Goal: Find contact information: Find contact information

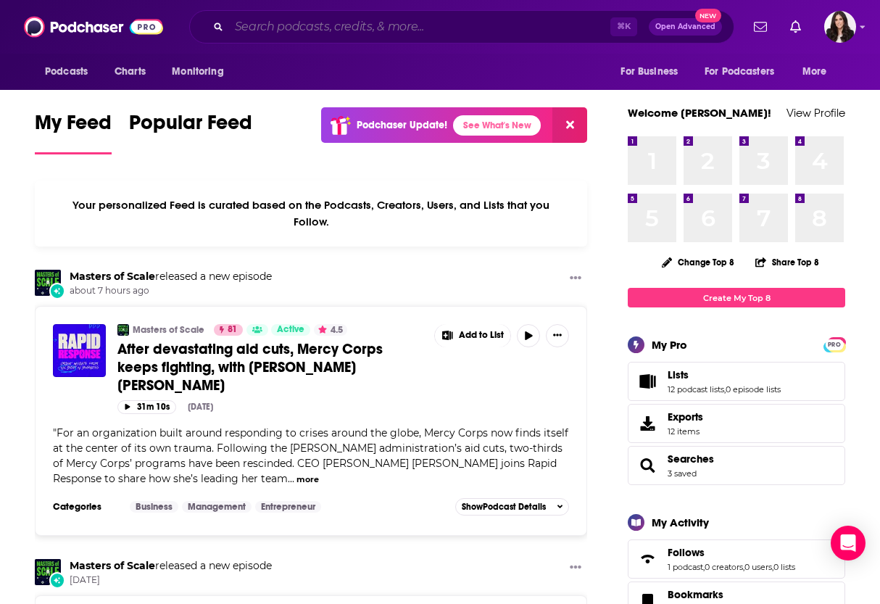
click at [417, 22] on input "Search podcasts, credits, & more..." at bounding box center [419, 26] width 381 height 23
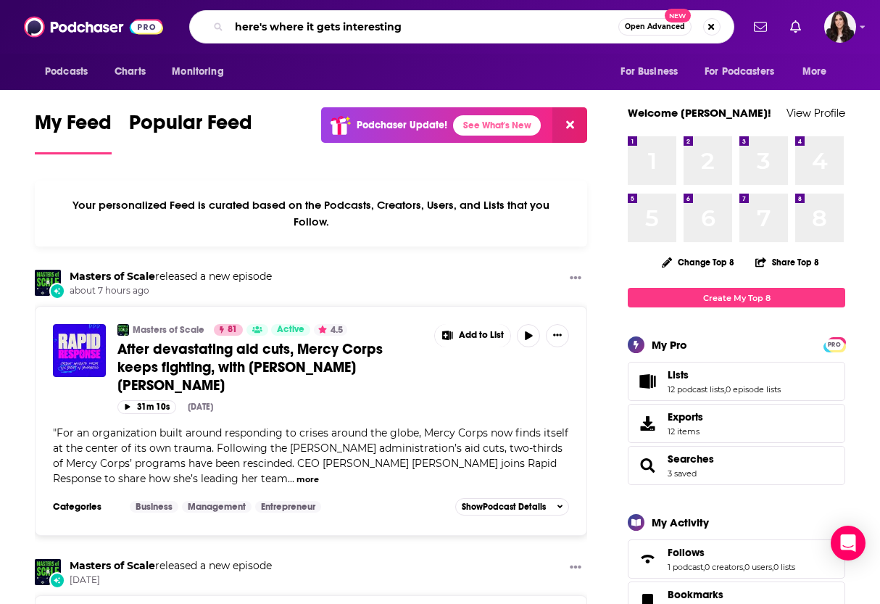
type input "here's where it gets interesting"
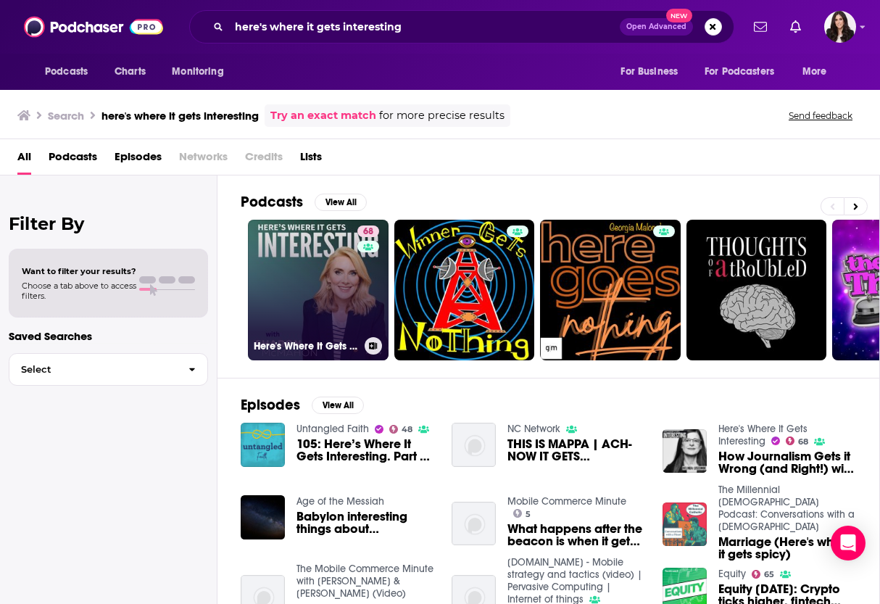
click at [316, 286] on link "68 Here's Where It Gets Interesting" at bounding box center [318, 290] width 141 height 141
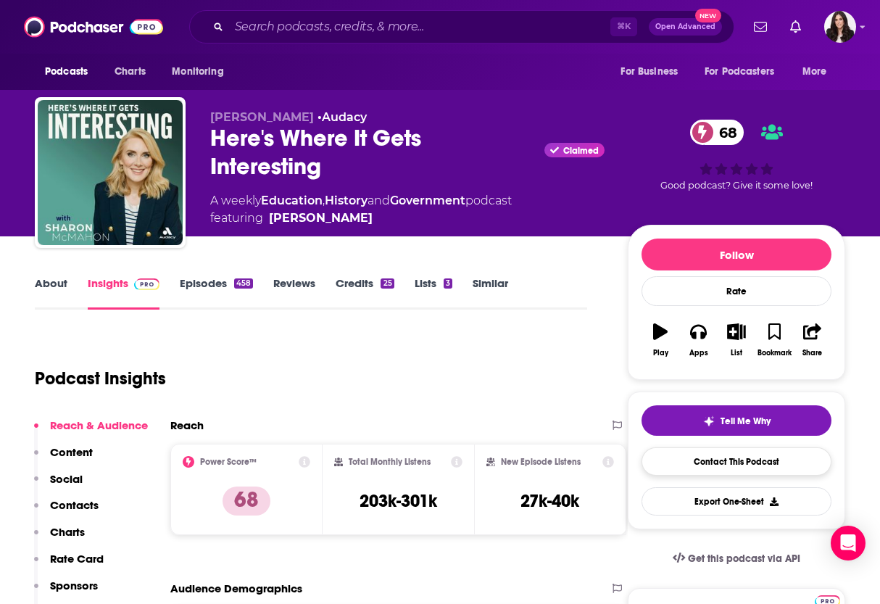
click at [743, 460] on link "Contact This Podcast" at bounding box center [736, 461] width 190 height 28
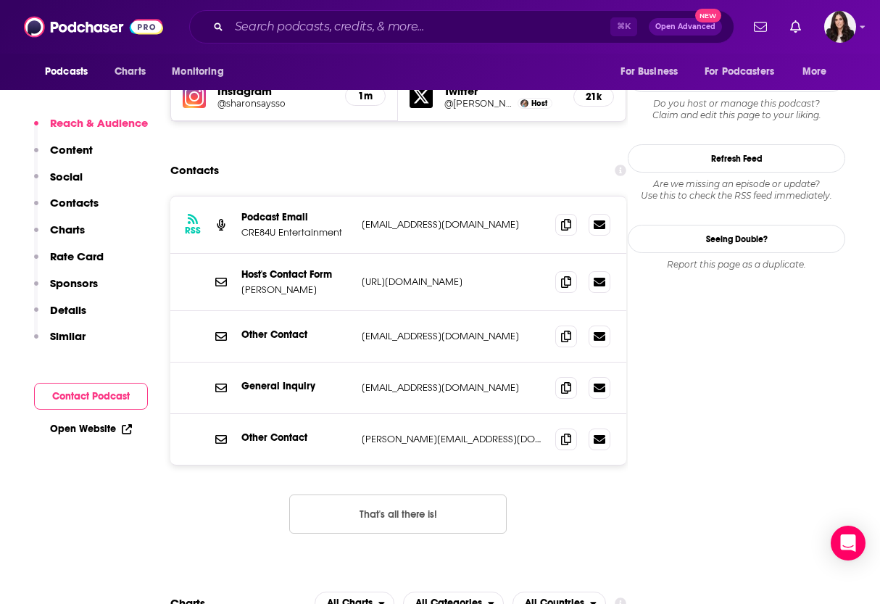
scroll to position [1312, 0]
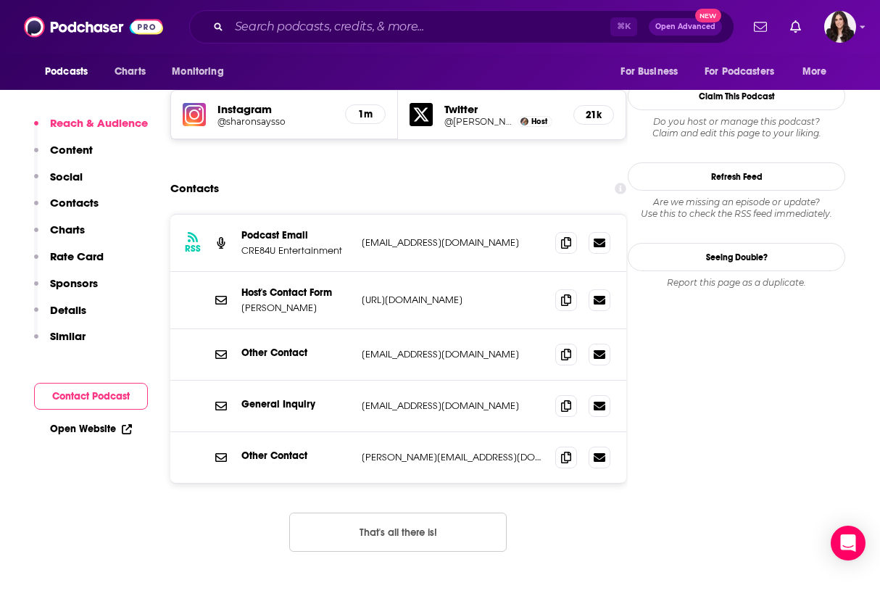
click at [598, 440] on div "RSS Podcast Email CRE84U Entertainment [EMAIL_ADDRESS][DOMAIN_NAME] [EMAIL_ADDR…" at bounding box center [398, 394] width 456 height 361
click at [563, 451] on icon at bounding box center [566, 457] width 10 height 12
click at [352, 38] on input "Search podcasts, credits, & more..." at bounding box center [419, 26] width 381 height 23
paste input "The Daily Show: Ears Edition"
type input "The Daily Show: Ears Edition"
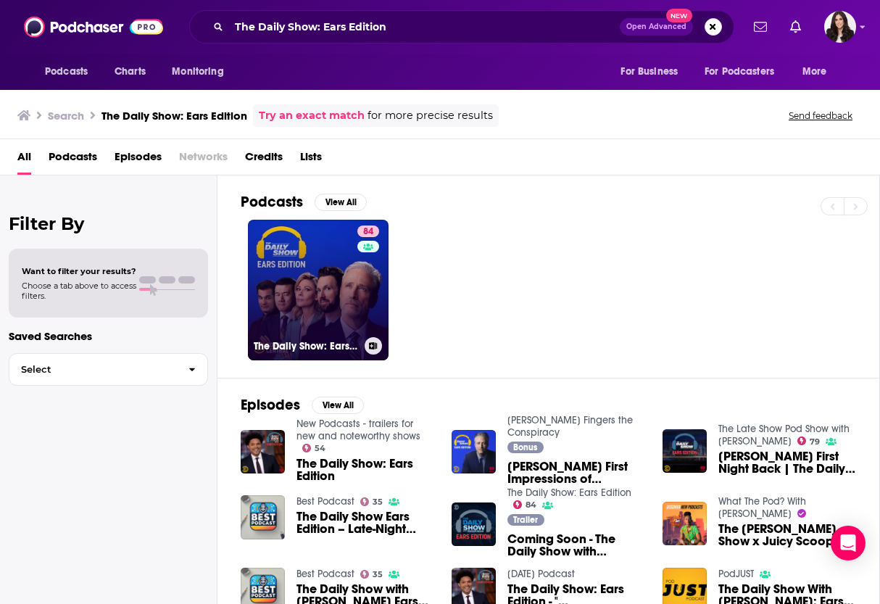
click at [328, 278] on link "84 The Daily Show: Ears Edition" at bounding box center [318, 290] width 141 height 141
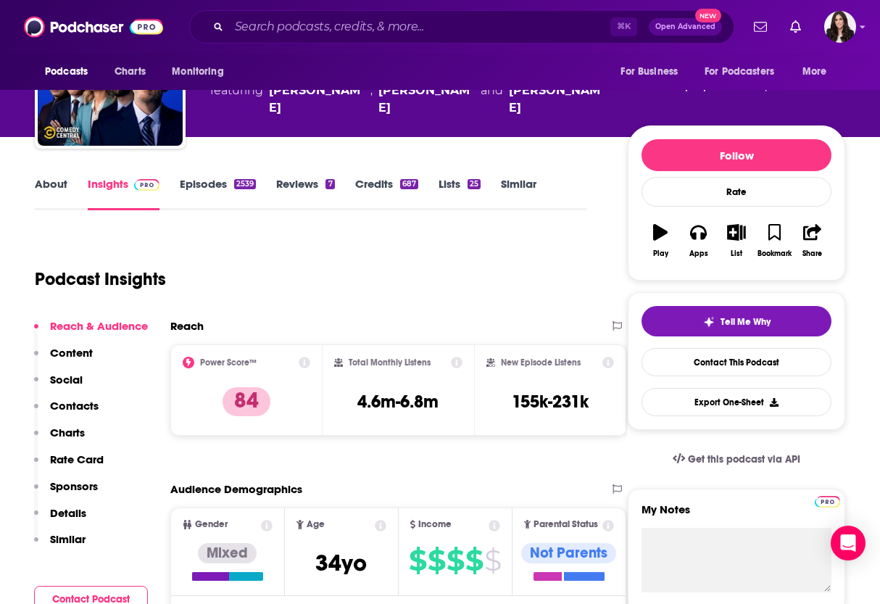
scroll to position [99, 0]
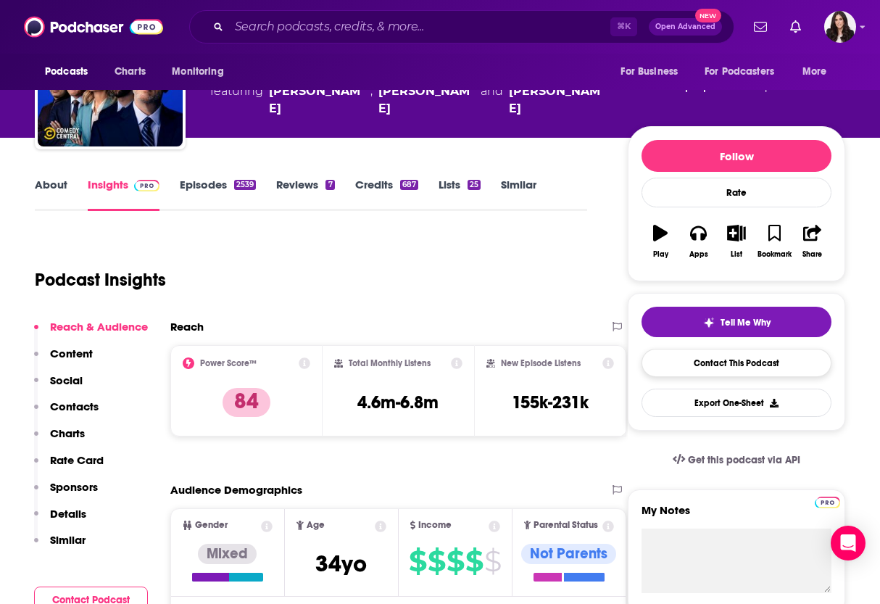
click at [710, 352] on link "Contact This Podcast" at bounding box center [736, 363] width 190 height 28
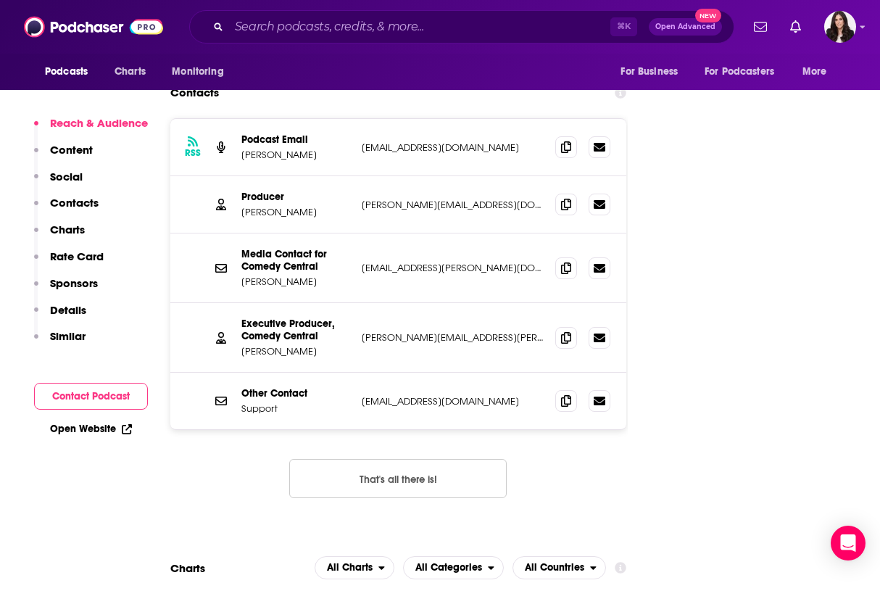
scroll to position [1635, 0]
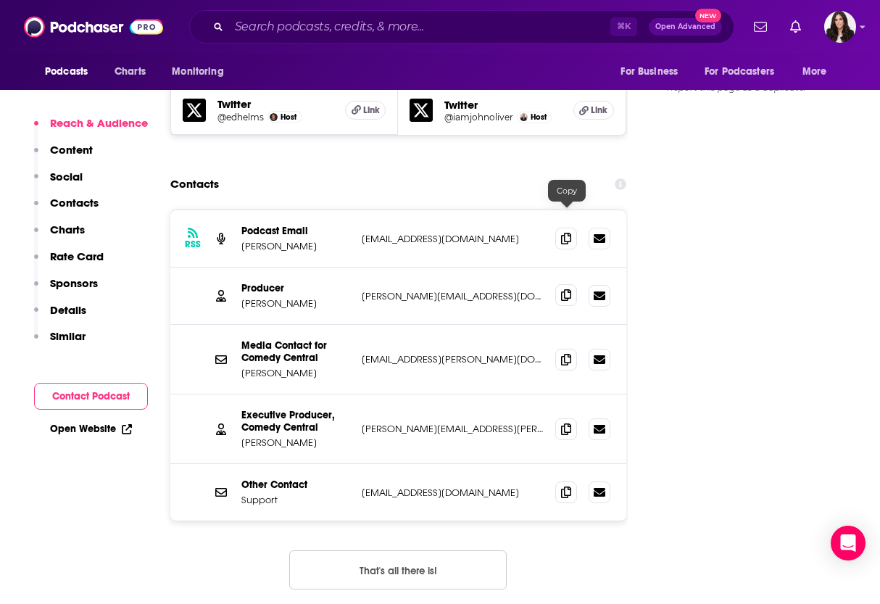
click at [567, 289] on icon at bounding box center [566, 295] width 10 height 12
click at [565, 353] on icon at bounding box center [566, 359] width 10 height 12
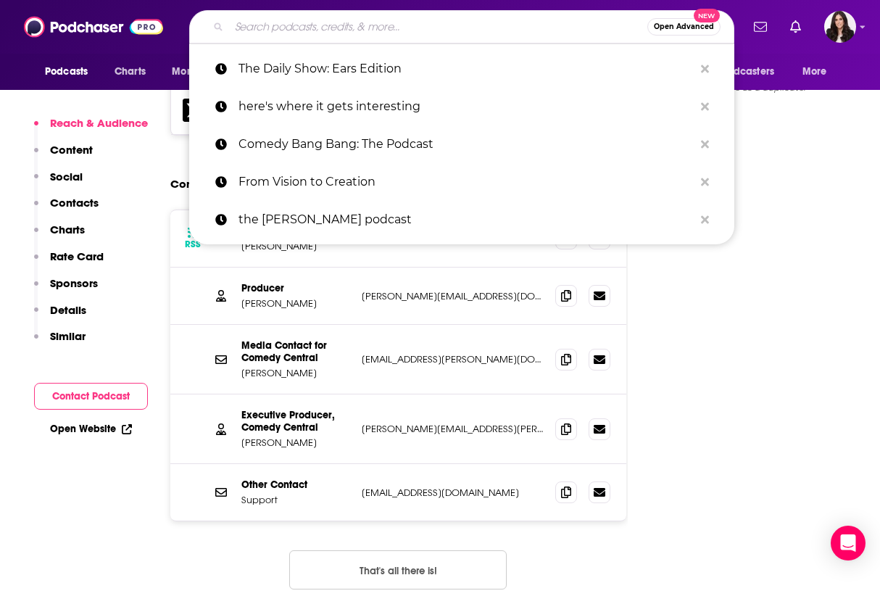
click at [304, 16] on input "Search podcasts, credits, & more..." at bounding box center [438, 26] width 418 height 23
paste input "[PERSON_NAME] Happy Hour Podcast"
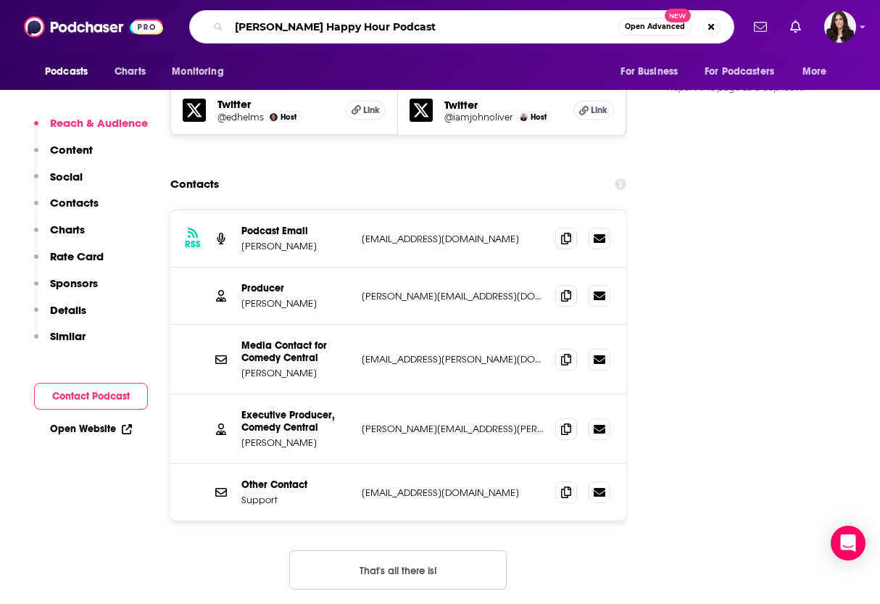
drag, startPoint x: 399, startPoint y: 30, endPoint x: 568, endPoint y: 30, distance: 169.6
click at [568, 30] on input "[PERSON_NAME] Happy Hour Podcast" at bounding box center [423, 26] width 389 height 23
type input "[PERSON_NAME] Happy Hour"
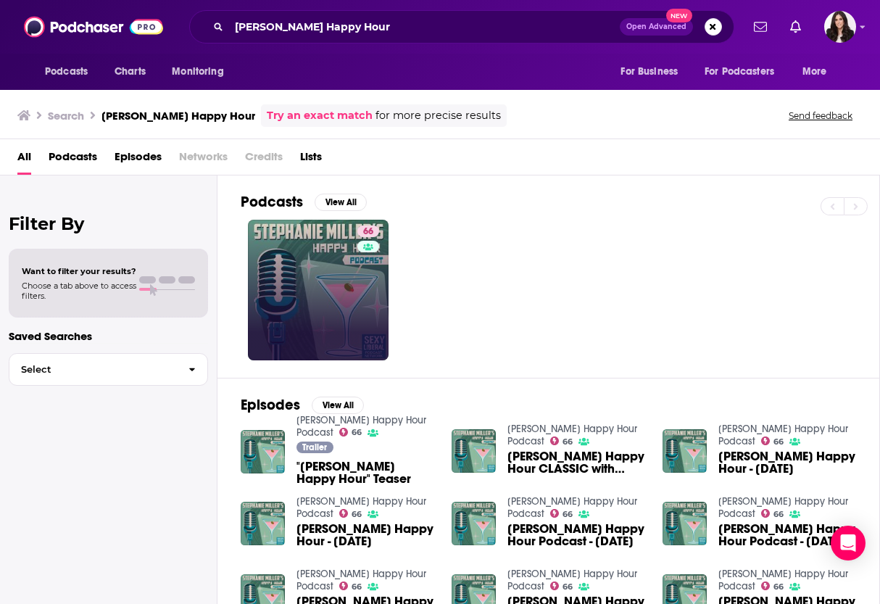
click at [344, 270] on link "66" at bounding box center [318, 290] width 141 height 141
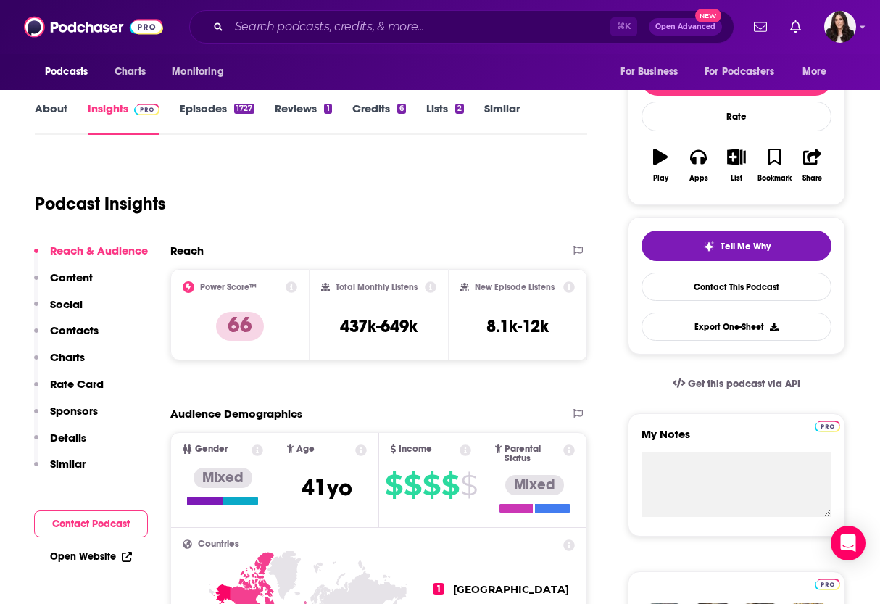
scroll to position [151, 0]
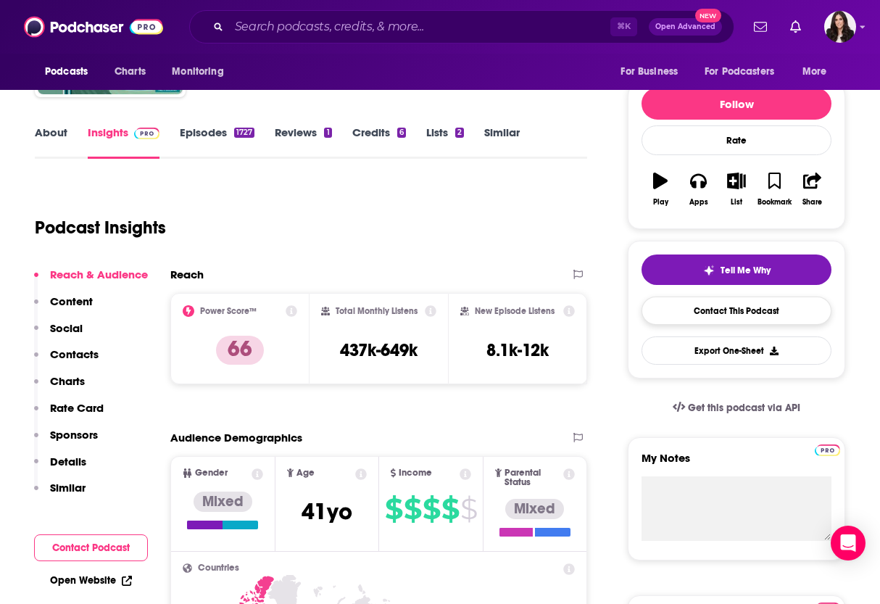
click at [746, 309] on link "Contact This Podcast" at bounding box center [736, 310] width 190 height 28
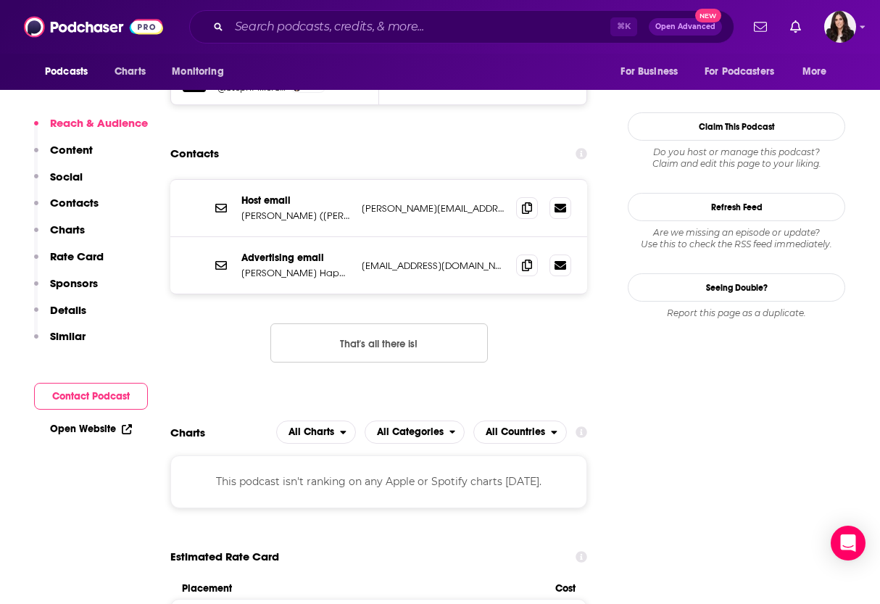
scroll to position [1369, 0]
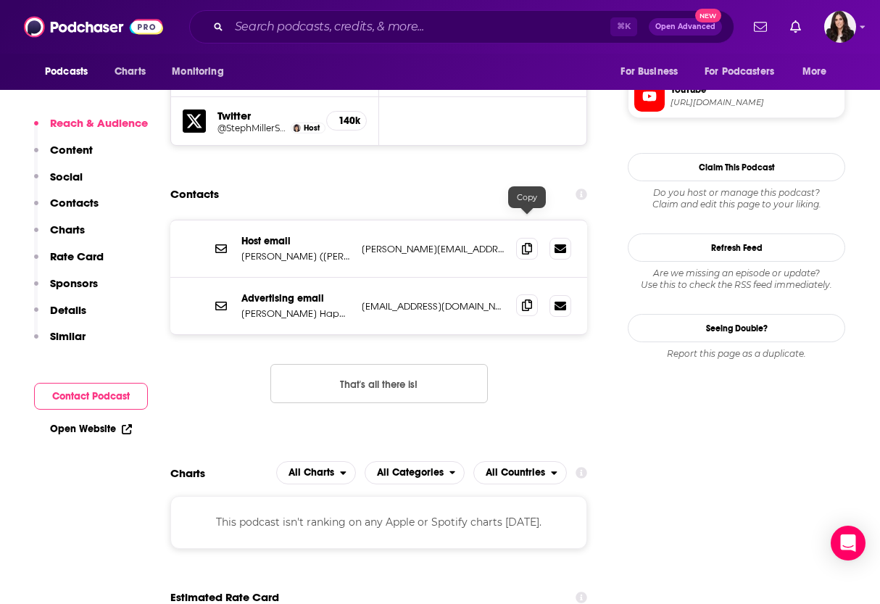
click at [531, 299] on icon at bounding box center [527, 305] width 10 height 12
click at [523, 299] on icon at bounding box center [527, 305] width 10 height 12
click at [521, 237] on span at bounding box center [527, 248] width 22 height 22
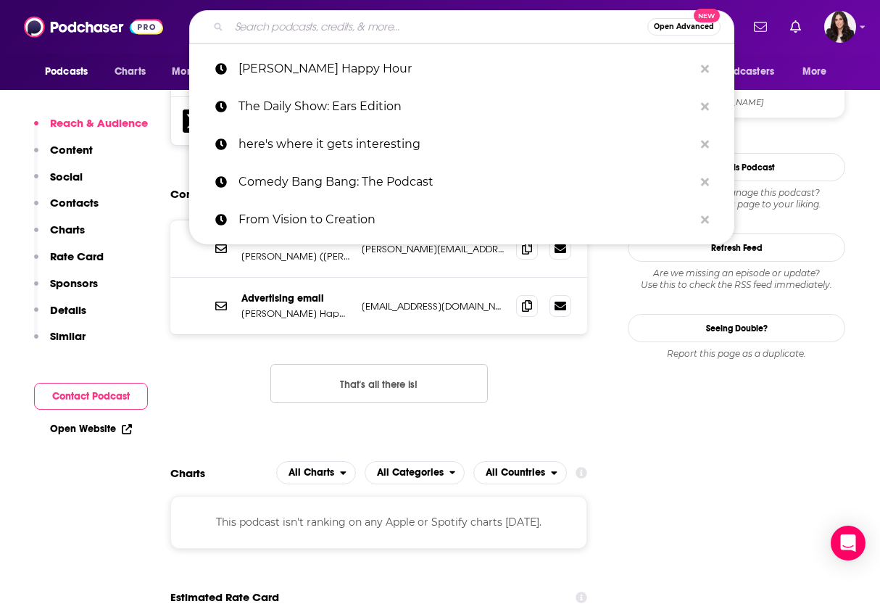
click at [273, 36] on input "Search podcasts, credits, & more..." at bounding box center [438, 26] width 418 height 23
paste input "The Daily Beans"
type input "The Daily Beans"
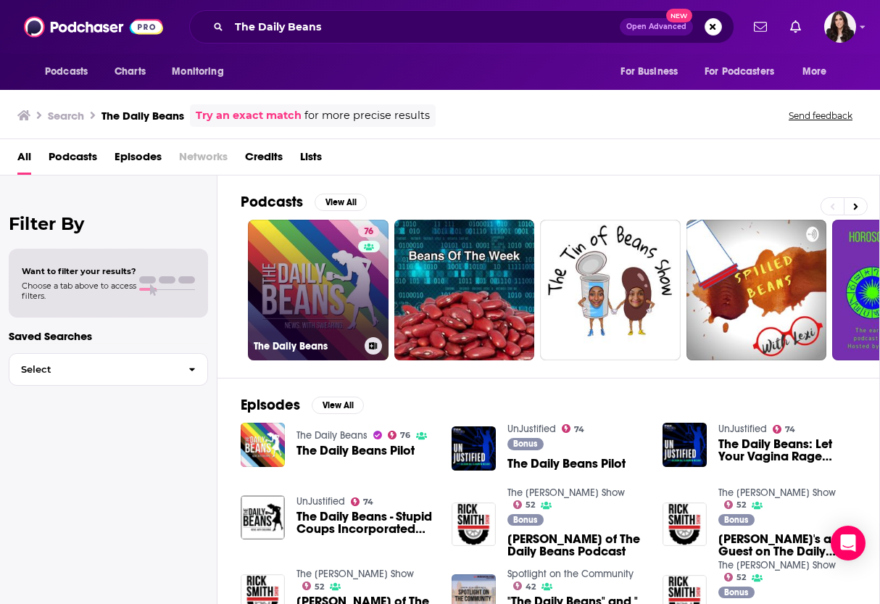
click at [331, 323] on link "76 The Daily Beans" at bounding box center [318, 290] width 141 height 141
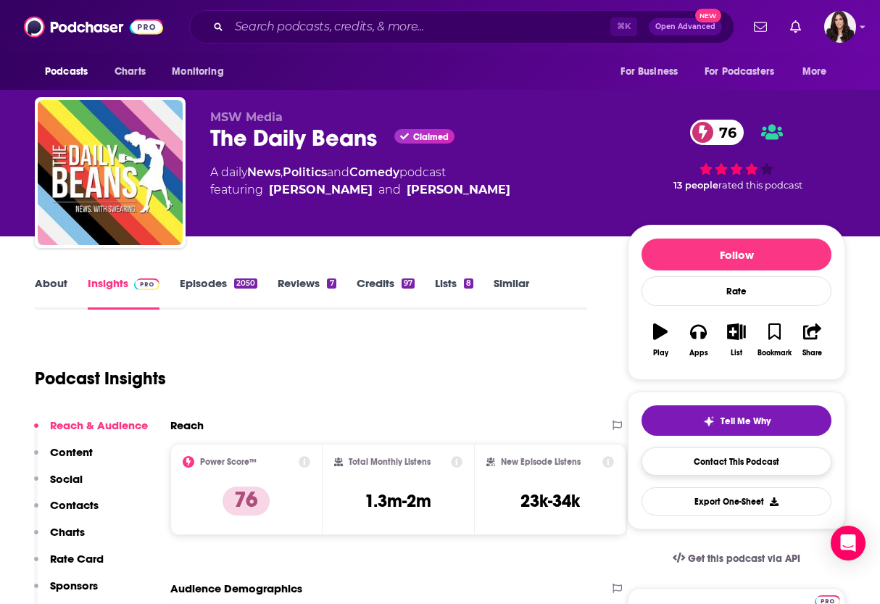
click at [694, 455] on link "Contact This Podcast" at bounding box center [736, 461] width 190 height 28
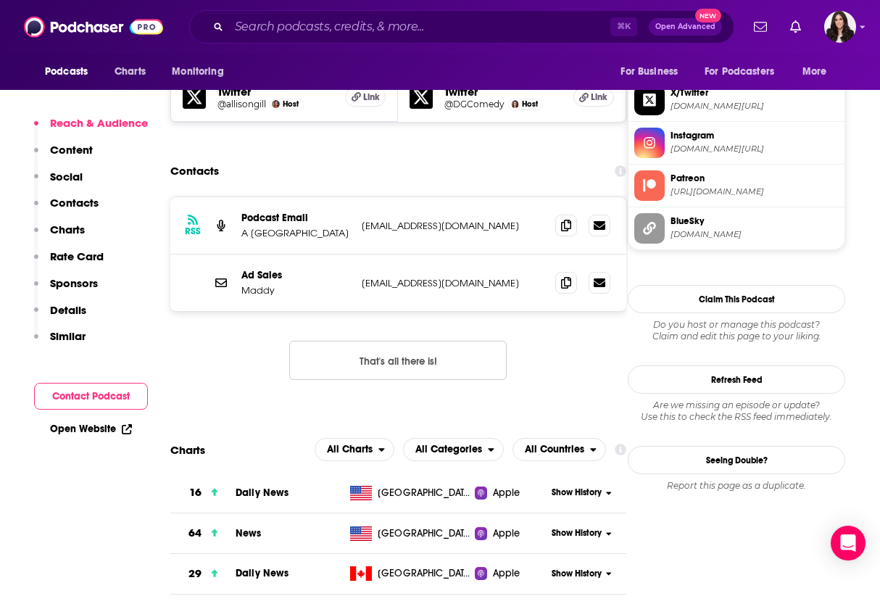
scroll to position [1389, 0]
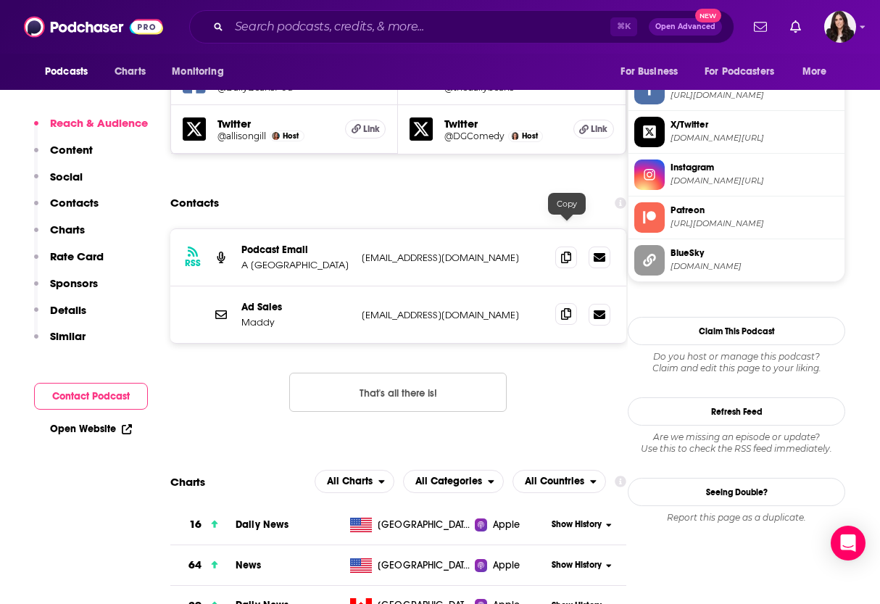
click at [565, 308] on icon at bounding box center [566, 314] width 10 height 12
click at [334, 18] on input "Search podcasts, credits, & more..." at bounding box center [419, 26] width 381 height 23
paste input "Skimm This"
type input "Skimm This"
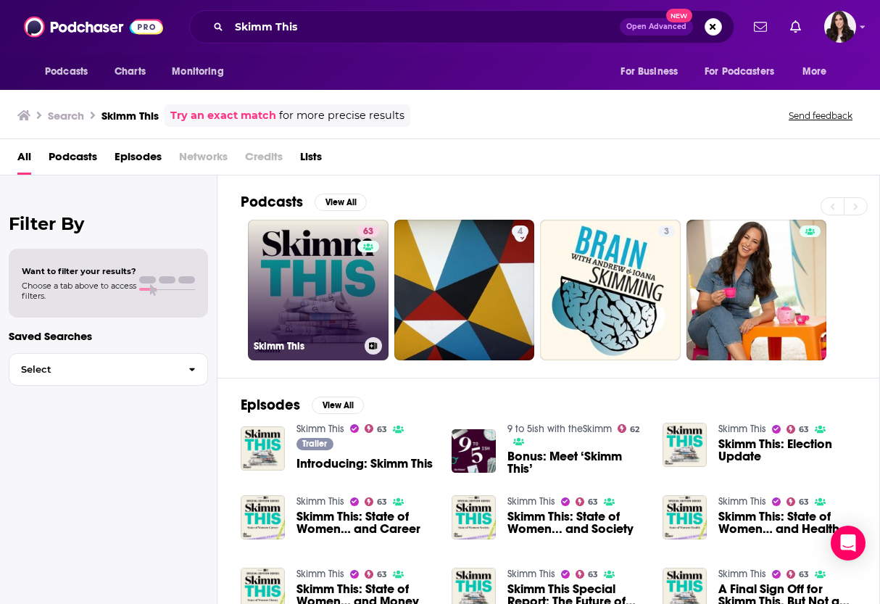
click at [315, 279] on link "63 Skimm This" at bounding box center [318, 290] width 141 height 141
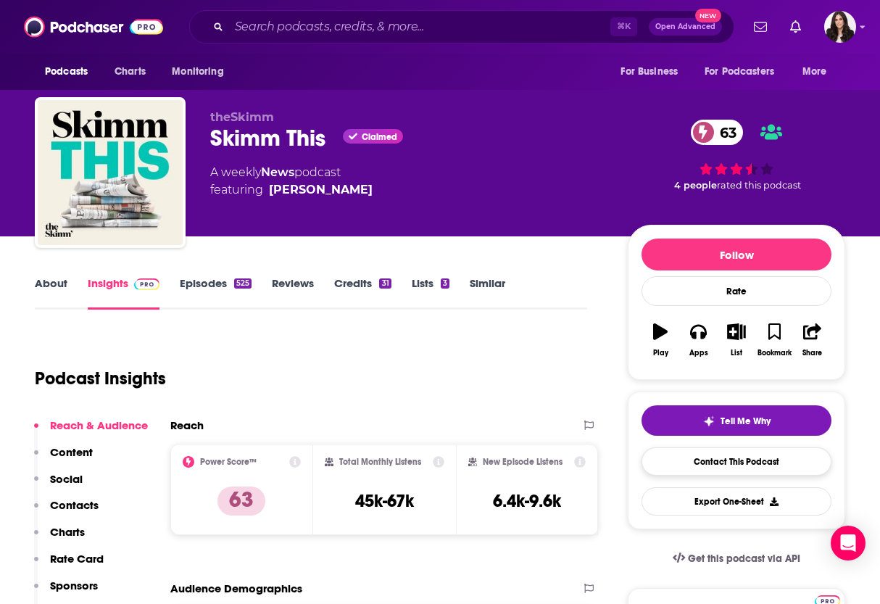
click at [695, 465] on link "Contact This Podcast" at bounding box center [736, 461] width 190 height 28
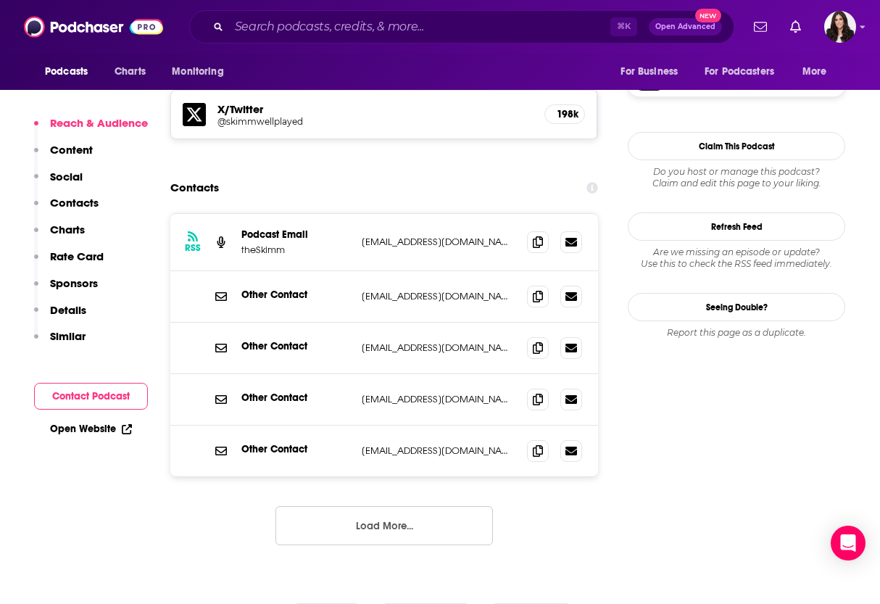
scroll to position [1260, 0]
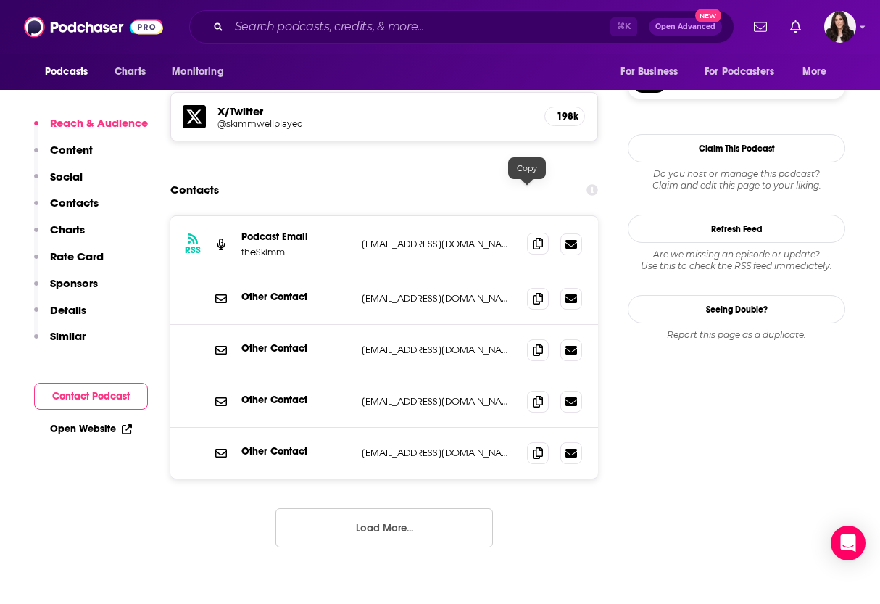
click at [533, 238] on icon at bounding box center [538, 244] width 10 height 12
click at [367, 508] on button "Load More..." at bounding box center [383, 527] width 217 height 39
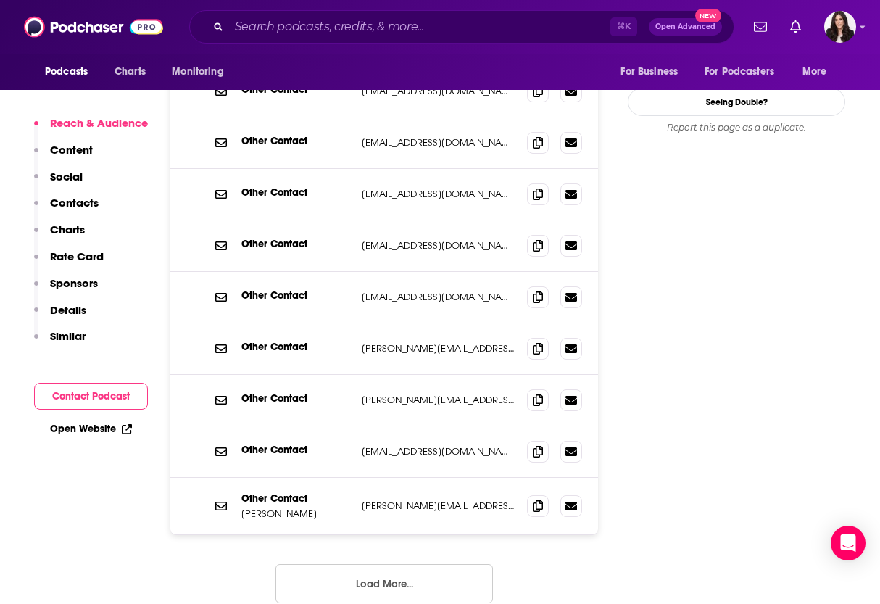
scroll to position [1468, 0]
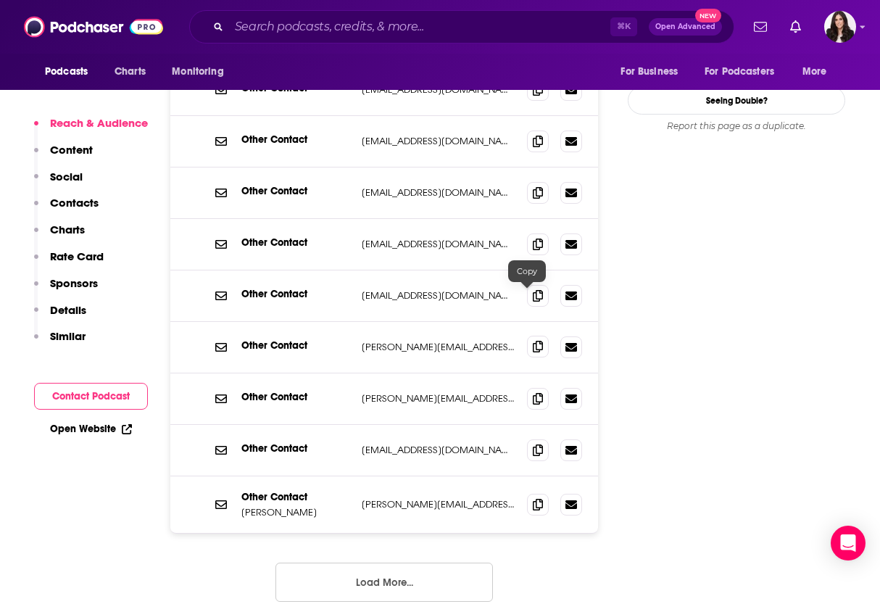
click at [533, 341] on icon at bounding box center [538, 347] width 10 height 12
click at [533, 392] on icon at bounding box center [538, 398] width 10 height 12
click at [527, 493] on span at bounding box center [538, 504] width 22 height 22
click at [280, 22] on input "Search podcasts, credits, & more..." at bounding box center [419, 26] width 381 height 23
paste input "Gaslit Nation"
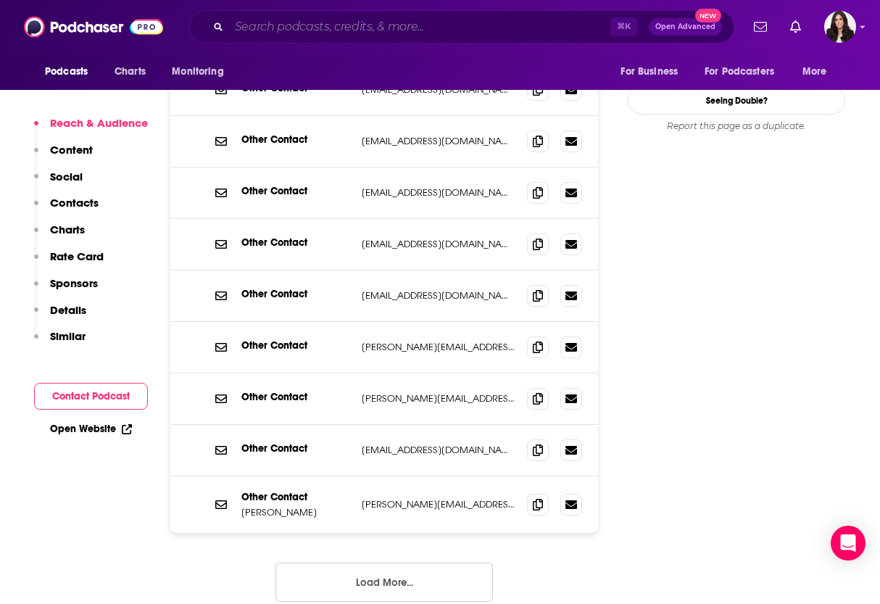
type input "Gaslit Nation"
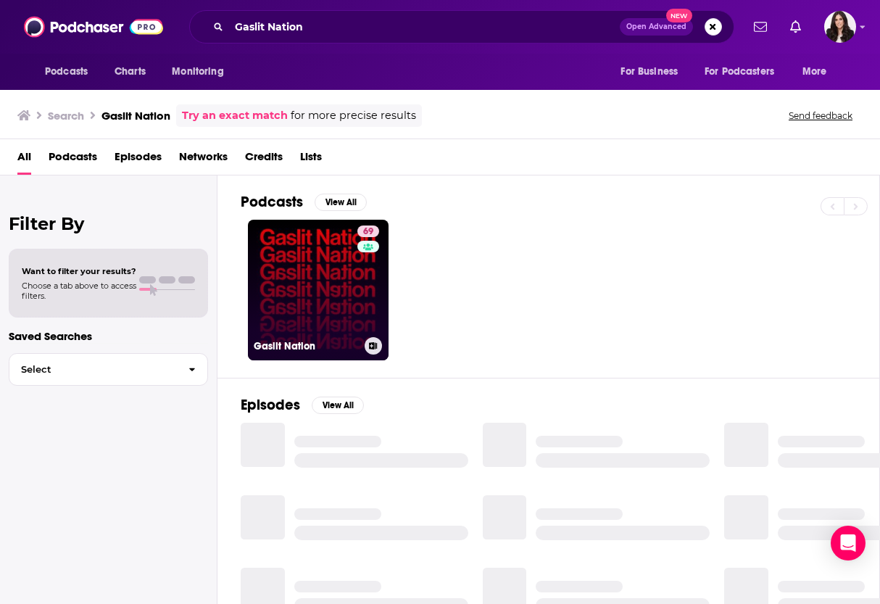
click at [307, 291] on link "69 Gaslit Nation" at bounding box center [318, 290] width 141 height 141
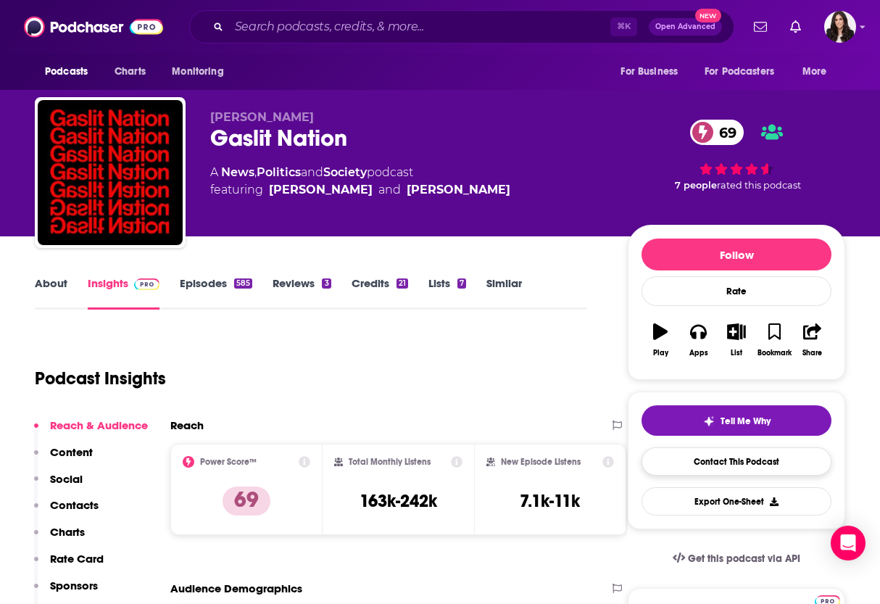
click at [711, 463] on link "Contact This Podcast" at bounding box center [736, 461] width 190 height 28
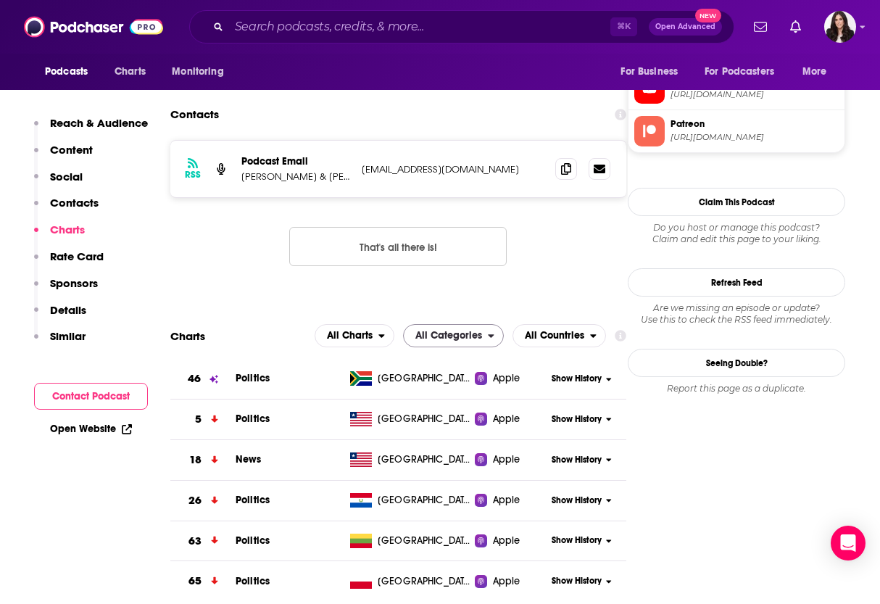
scroll to position [1400, 0]
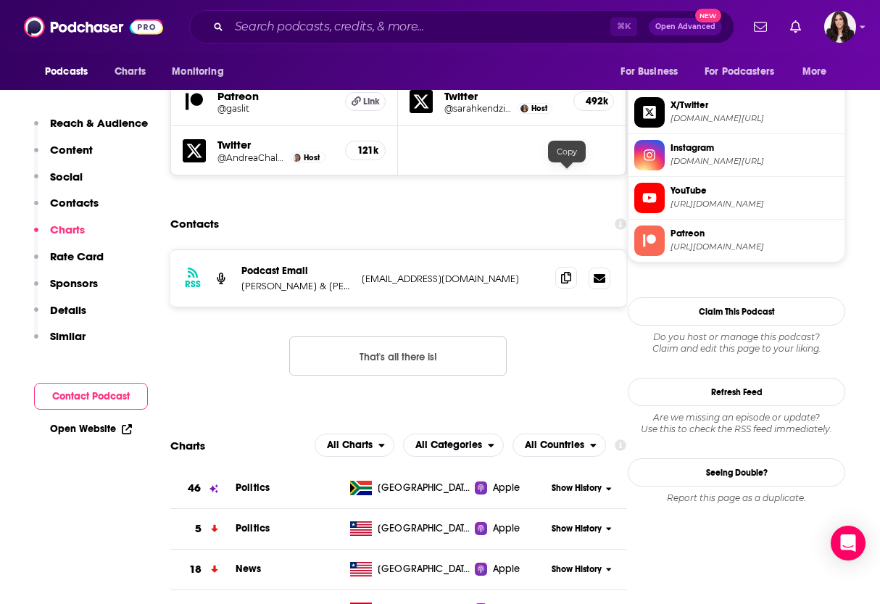
click at [567, 272] on icon at bounding box center [566, 278] width 10 height 12
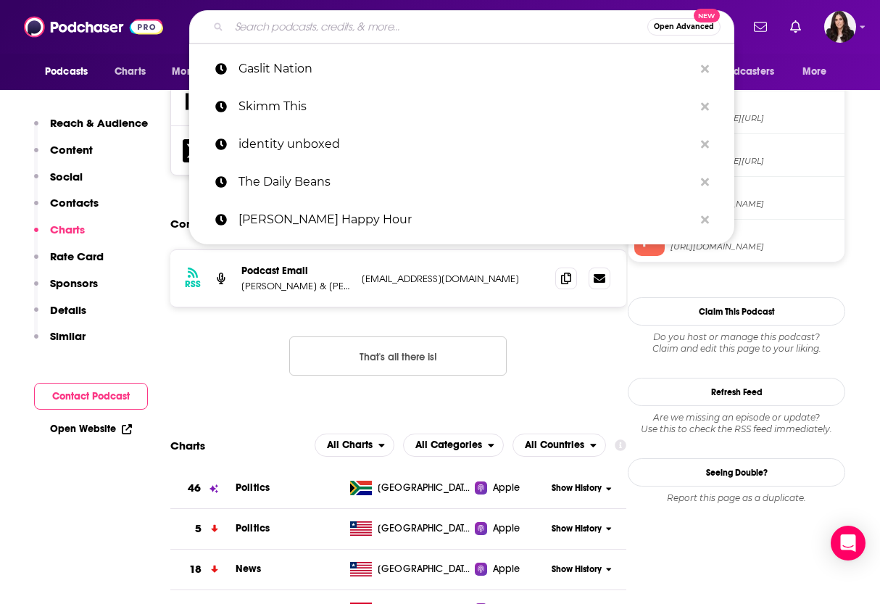
click at [359, 17] on input "Search podcasts, credits, & more..." at bounding box center [438, 26] width 418 height 23
paste input "The [PERSON_NAME] Show"
type input "The [PERSON_NAME] Show"
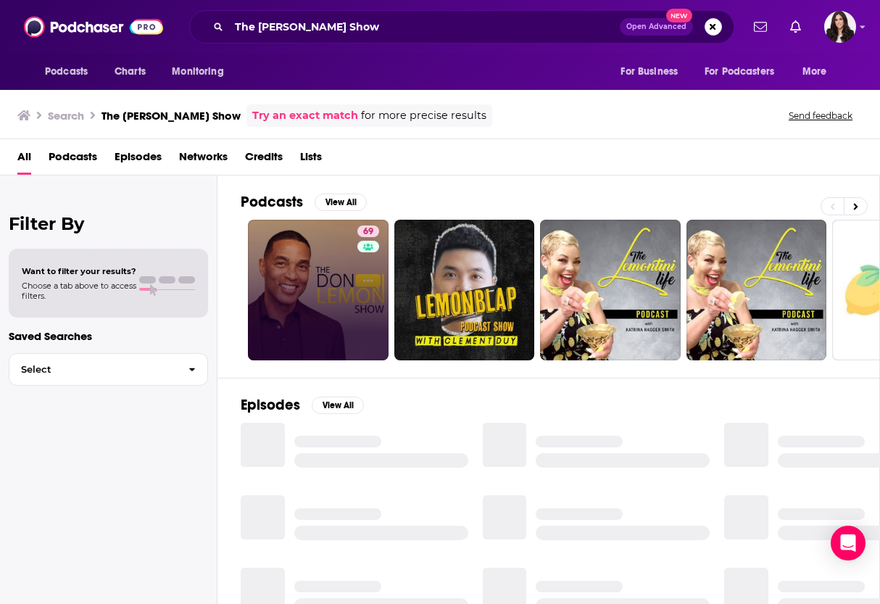
click at [325, 252] on link "69" at bounding box center [318, 290] width 141 height 141
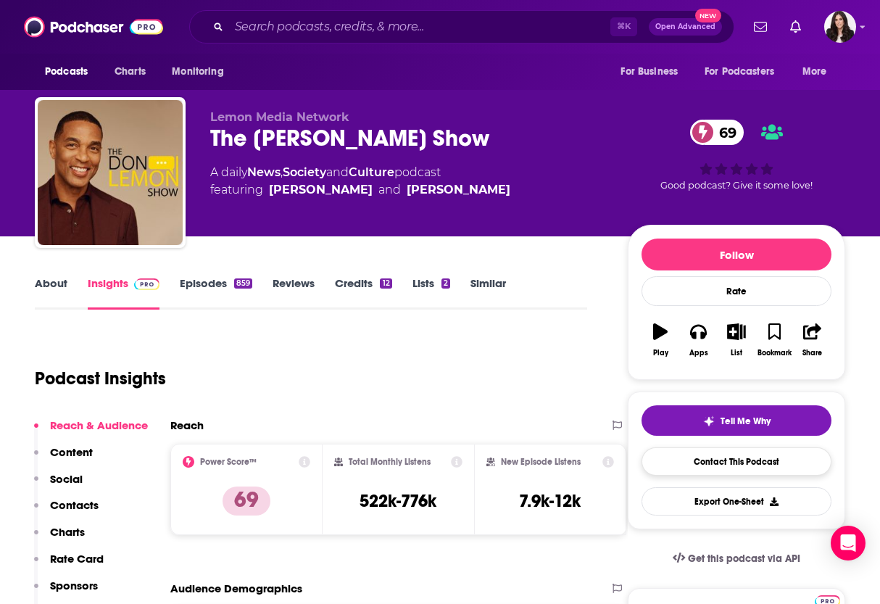
click at [757, 467] on link "Contact This Podcast" at bounding box center [736, 461] width 190 height 28
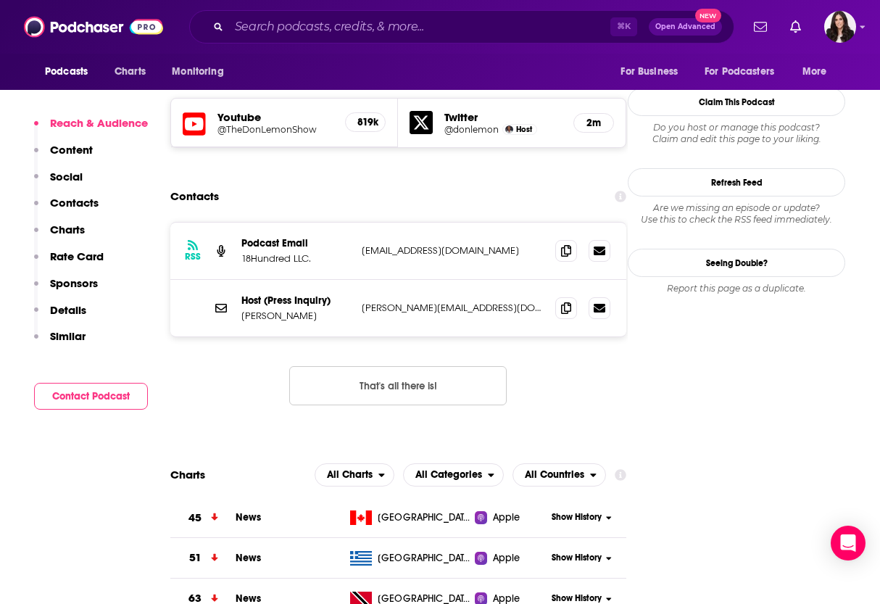
scroll to position [1245, 0]
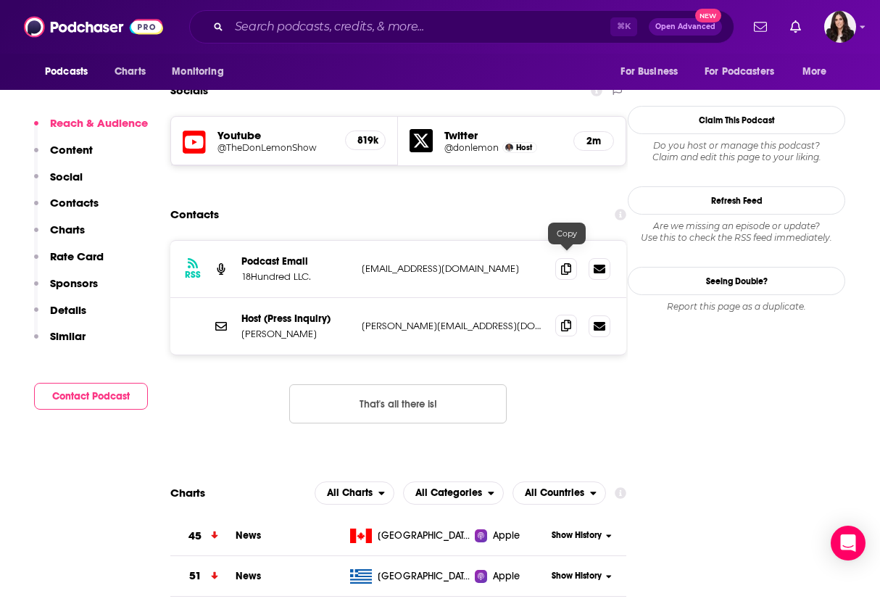
click at [561, 315] on span at bounding box center [566, 326] width 22 height 22
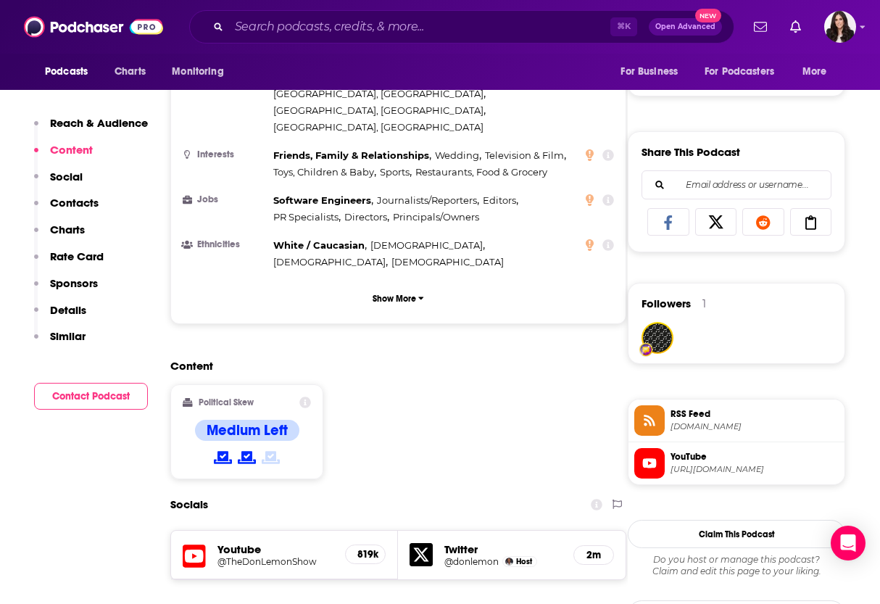
scroll to position [801, 0]
